Goal: Transaction & Acquisition: Purchase product/service

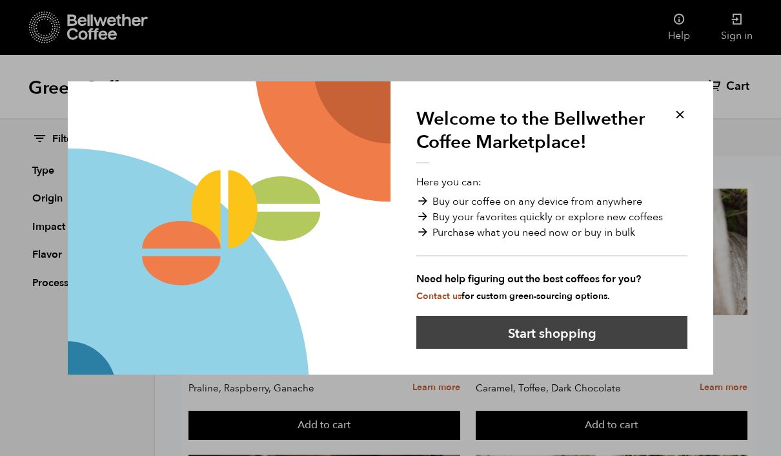
click at [529, 336] on button "Start shopping" at bounding box center [551, 332] width 271 height 33
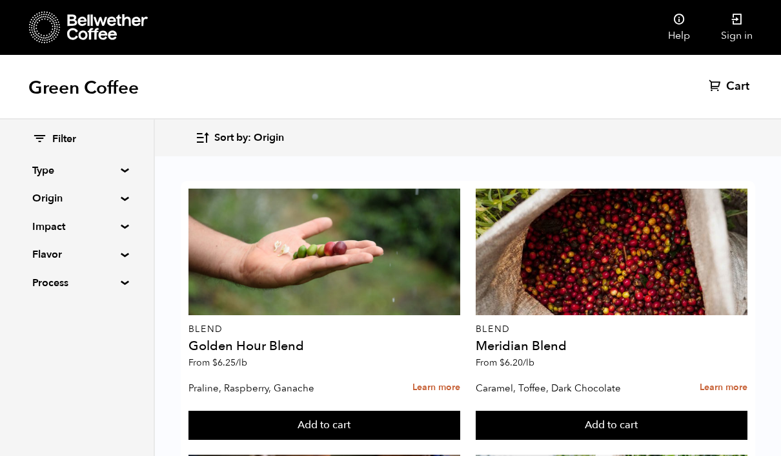
drag, startPoint x: 402, startPoint y: 12, endPoint x: -1, endPoint y: -1, distance: 403.1
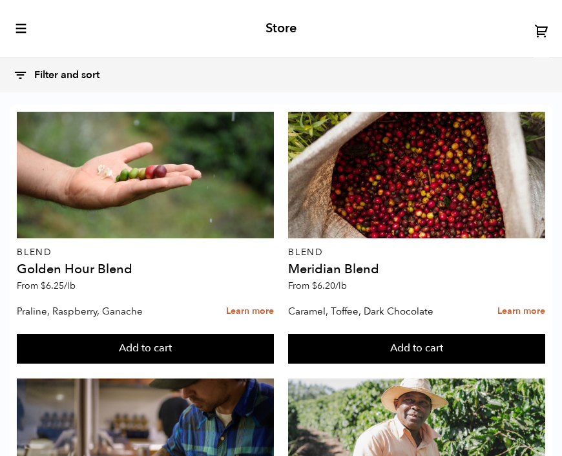
click at [472, 12] on div "Store" at bounding box center [281, 29] width 562 height 58
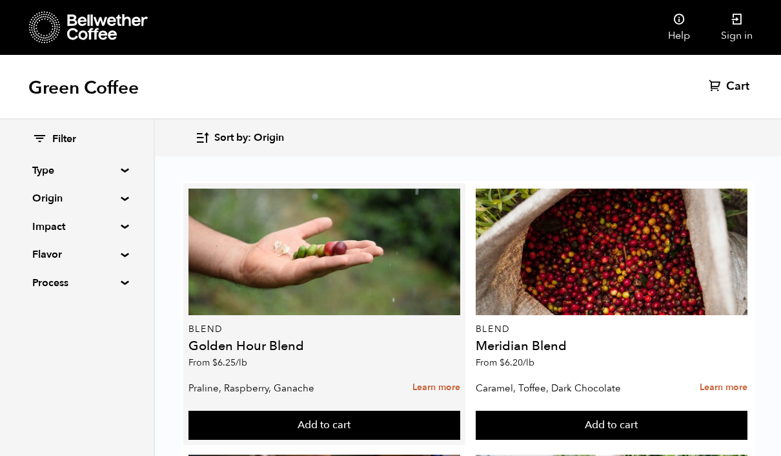
scroll to position [141, 0]
click at [319, 378] on p "Praline, Raspberry, Ganache" at bounding box center [281, 387] width 185 height 19
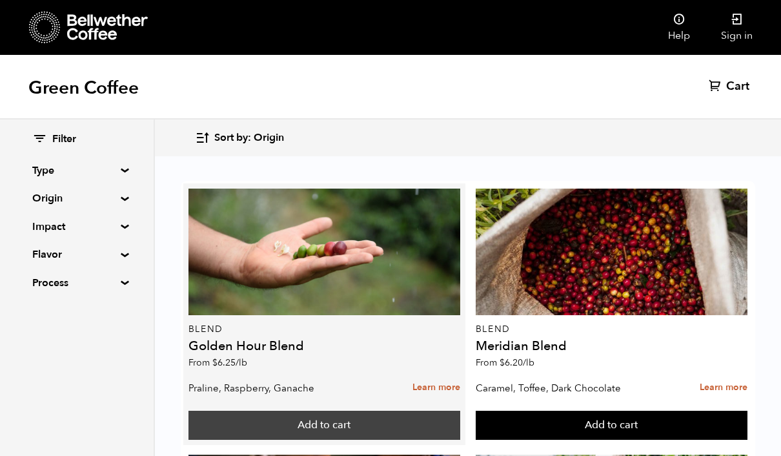
click at [327, 411] on button "Add to cart" at bounding box center [325, 426] width 272 height 30
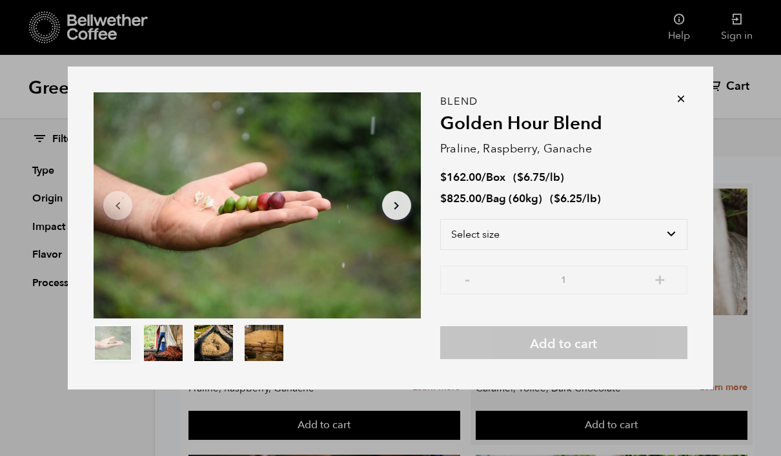
drag, startPoint x: 540, startPoint y: 252, endPoint x: 700, endPoint y: 169, distance: 180.8
click at [0, 0] on html "Bellwether Store Store" at bounding box center [390, 228] width 781 height 456
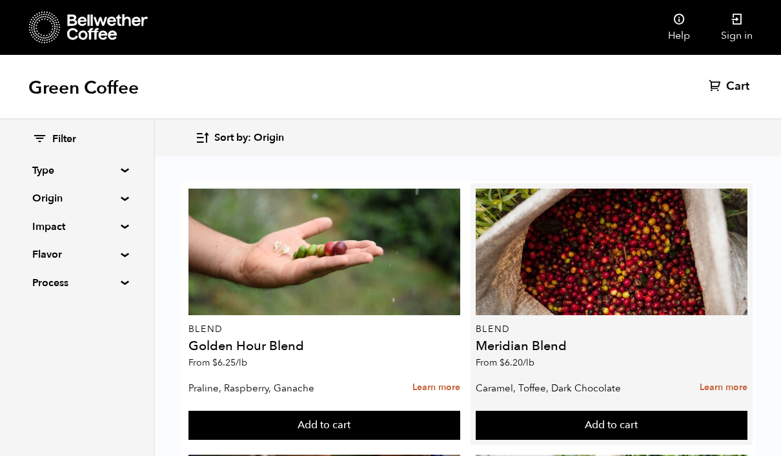
click at [700, 340] on h4 "Meridian Blend" at bounding box center [612, 346] width 272 height 13
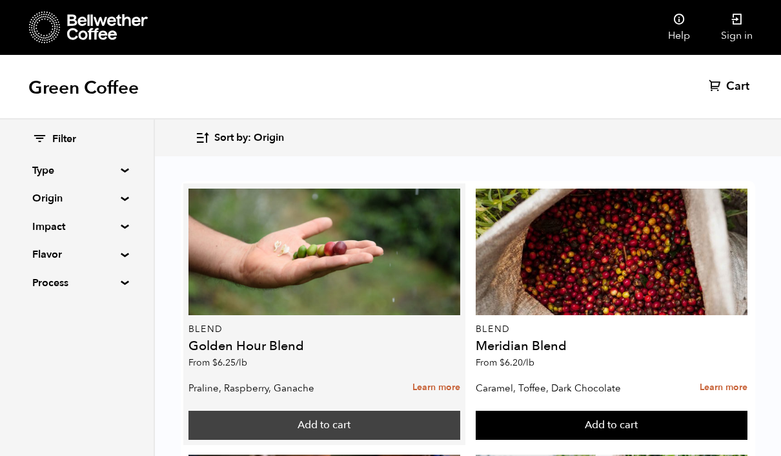
click at [294, 411] on button "Add to cart" at bounding box center [325, 426] width 272 height 30
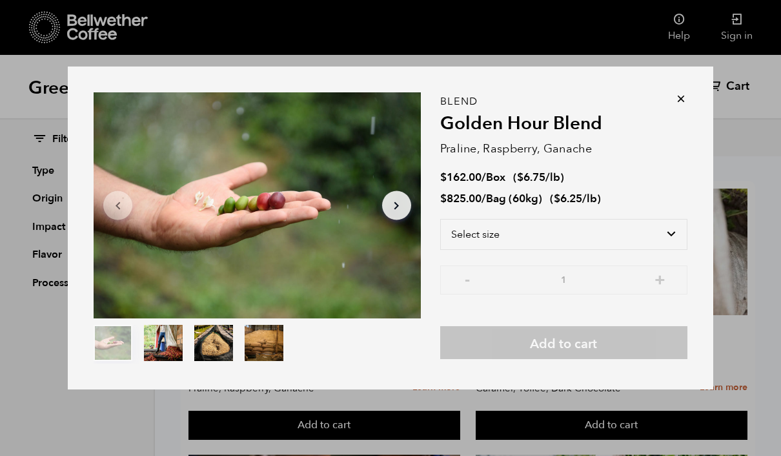
scroll to position [172, 0]
drag, startPoint x: 578, startPoint y: 198, endPoint x: 445, endPoint y: 200, distance: 133.0
click at [445, 185] on li "$ 162.00 / Box ( $ 6.75 /lb )" at bounding box center [563, 177] width 247 height 15
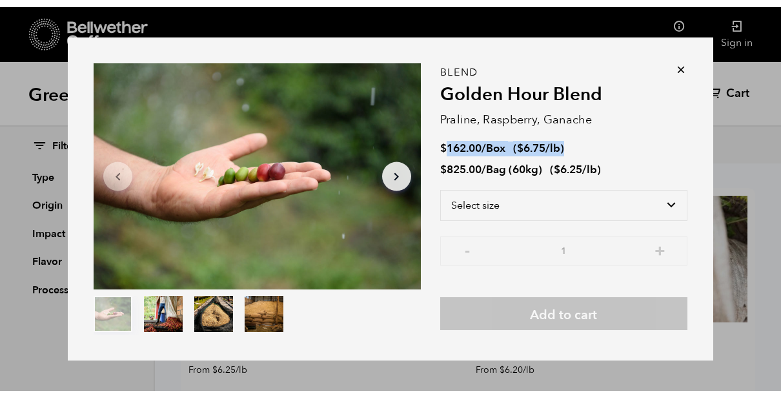
scroll to position [0, 0]
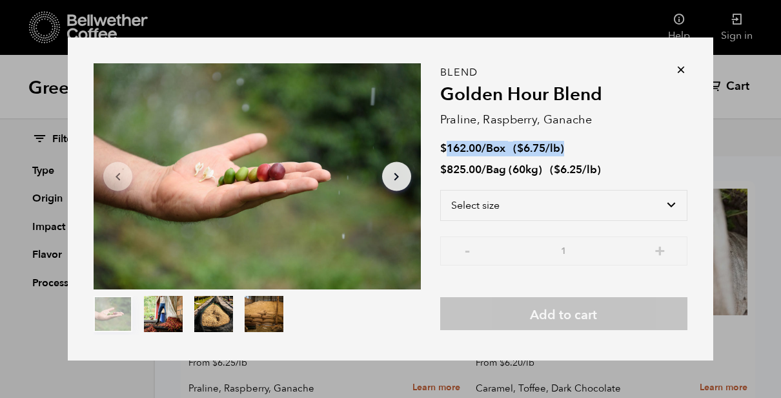
drag, startPoint x: 429, startPoint y: 396, endPoint x: 336, endPoint y: 201, distance: 216.0
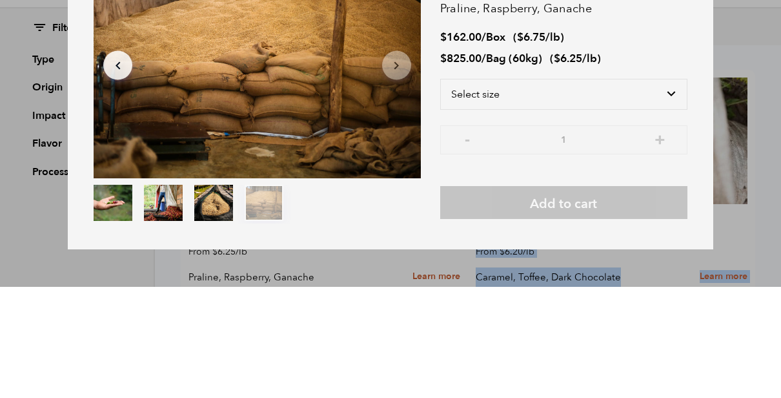
scroll to position [11, 0]
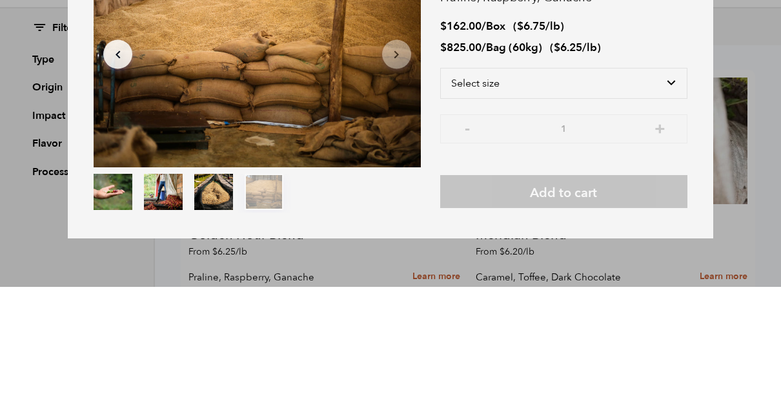
drag, startPoint x: 324, startPoint y: 216, endPoint x: -1, endPoint y: -210, distance: 536.3
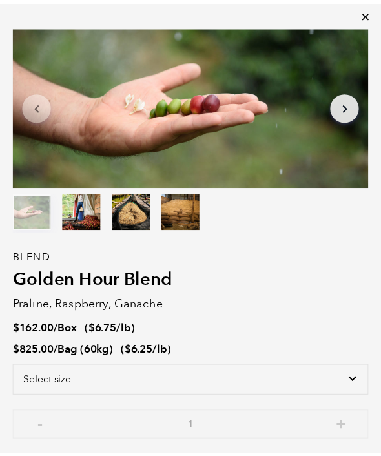
scroll to position [0, 0]
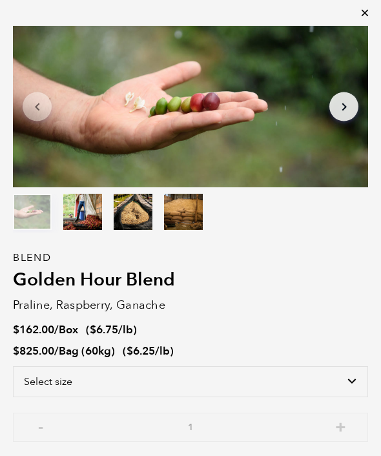
drag, startPoint x: 1, startPoint y: 1, endPoint x: 258, endPoint y: 198, distance: 324.3
click at [0, 0] on html "Bellwether Store Store" at bounding box center [190, 228] width 381 height 456
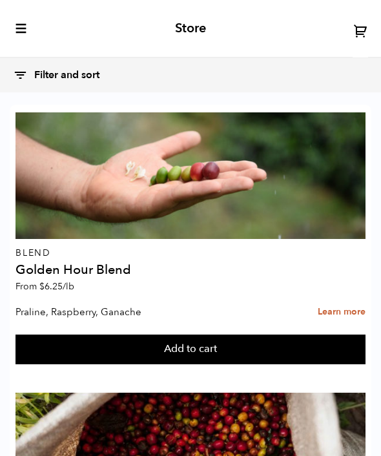
drag, startPoint x: 72, startPoint y: 303, endPoint x: -1, endPoint y: -1, distance: 312.6
drag, startPoint x: 21, startPoint y: 212, endPoint x: -1, endPoint y: -1, distance: 213.5
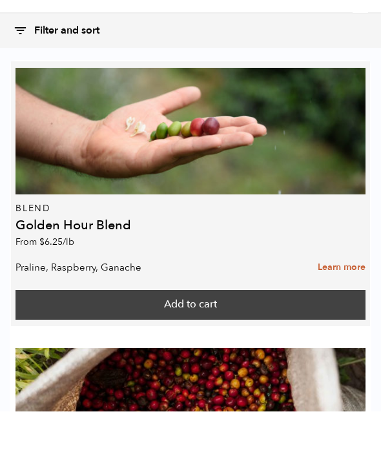
scroll to position [3, 0]
click at [126, 334] on button "Add to cart" at bounding box center [190, 349] width 350 height 30
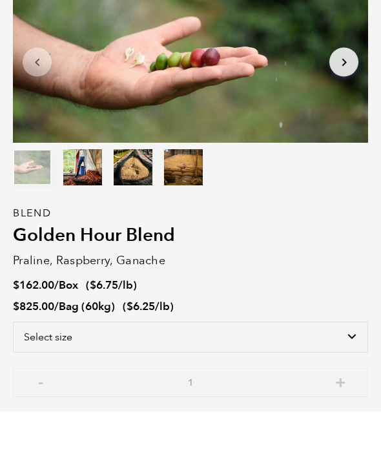
drag, startPoint x: 3, startPoint y: 310, endPoint x: 263, endPoint y: 172, distance: 294.3
drag, startPoint x: 9, startPoint y: 193, endPoint x: 261, endPoint y: 252, distance: 258.7
drag, startPoint x: 4, startPoint y: 91, endPoint x: 210, endPoint y: 212, distance: 238.7
click at [0, 0] on html "Bellwether Store Store" at bounding box center [190, 228] width 381 height 456
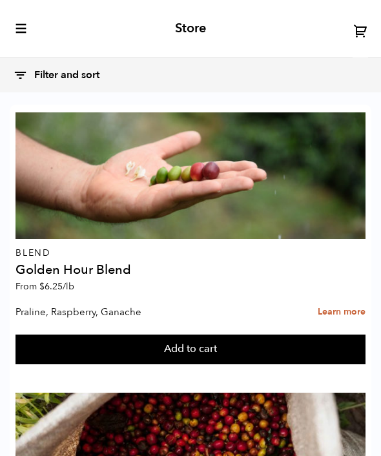
scroll to position [2615, 0]
drag, startPoint x: 47, startPoint y: 286, endPoint x: 231, endPoint y: 189, distance: 208.2
drag, startPoint x: 3, startPoint y: 388, endPoint x: 234, endPoint y: 332, distance: 237.2
drag, startPoint x: 16, startPoint y: 371, endPoint x: 290, endPoint y: 183, distance: 332.4
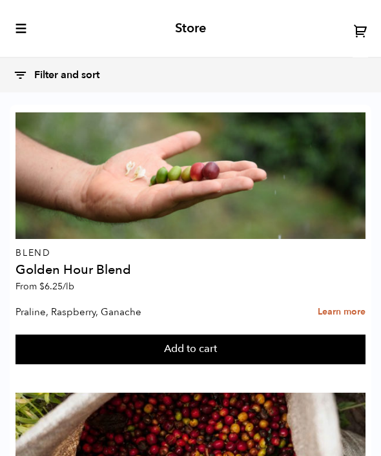
scroll to position [2688, 0]
drag, startPoint x: 5, startPoint y: 333, endPoint x: -1, endPoint y: -2689, distance: 3021.7
drag, startPoint x: 19, startPoint y: 422, endPoint x: 207, endPoint y: 420, distance: 188.5
copy p "[PERSON_NAME], Wildflower Honey, Black Tea"
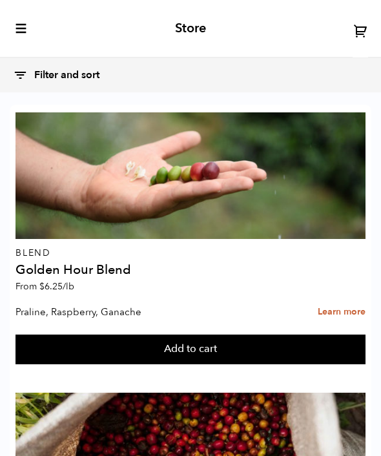
drag, startPoint x: 8, startPoint y: 360, endPoint x: 194, endPoint y: 398, distance: 190.4
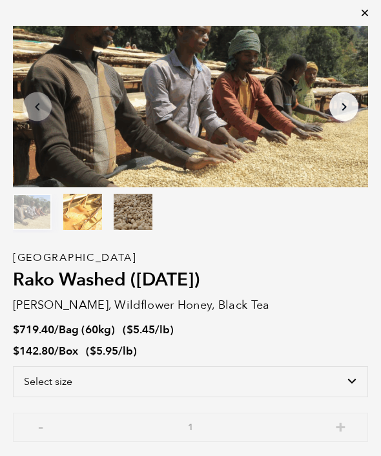
drag, startPoint x: 8, startPoint y: 310, endPoint x: 296, endPoint y: 303, distance: 288.7
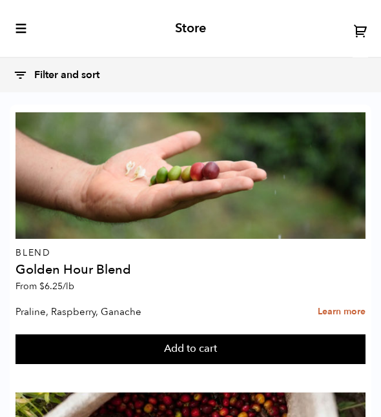
scroll to position [4449, 0]
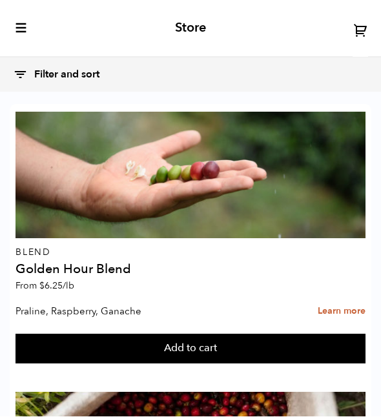
click at [349, 317] on html "Bellwether Store Store" at bounding box center [190, 208] width 381 height 417
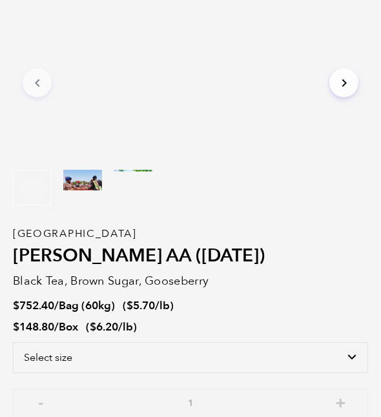
scroll to position [23, 0]
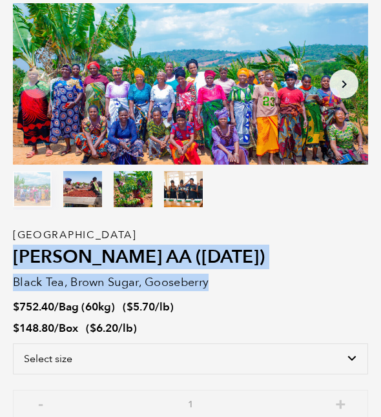
drag, startPoint x: 217, startPoint y: 251, endPoint x: 4, endPoint y: 246, distance: 213.1
click at [5, 246] on div "Item 1 of 4 Arrow Left Arrow Right item 0 item 1 item 2 item 3 Item 1 of 4 Tanz…" at bounding box center [190, 208] width 381 height 417
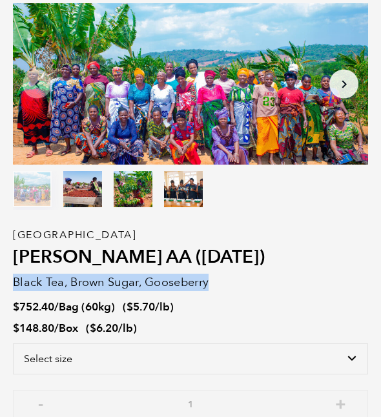
drag, startPoint x: 221, startPoint y: 251, endPoint x: 13, endPoint y: 255, distance: 208.6
click at [13, 274] on p "Black Tea, Brown Sugar, Gooseberry" at bounding box center [190, 282] width 355 height 17
copy p "Black Tea, Brown Sugar, Gooseberry"
